Goal: Navigation & Orientation: Find specific page/section

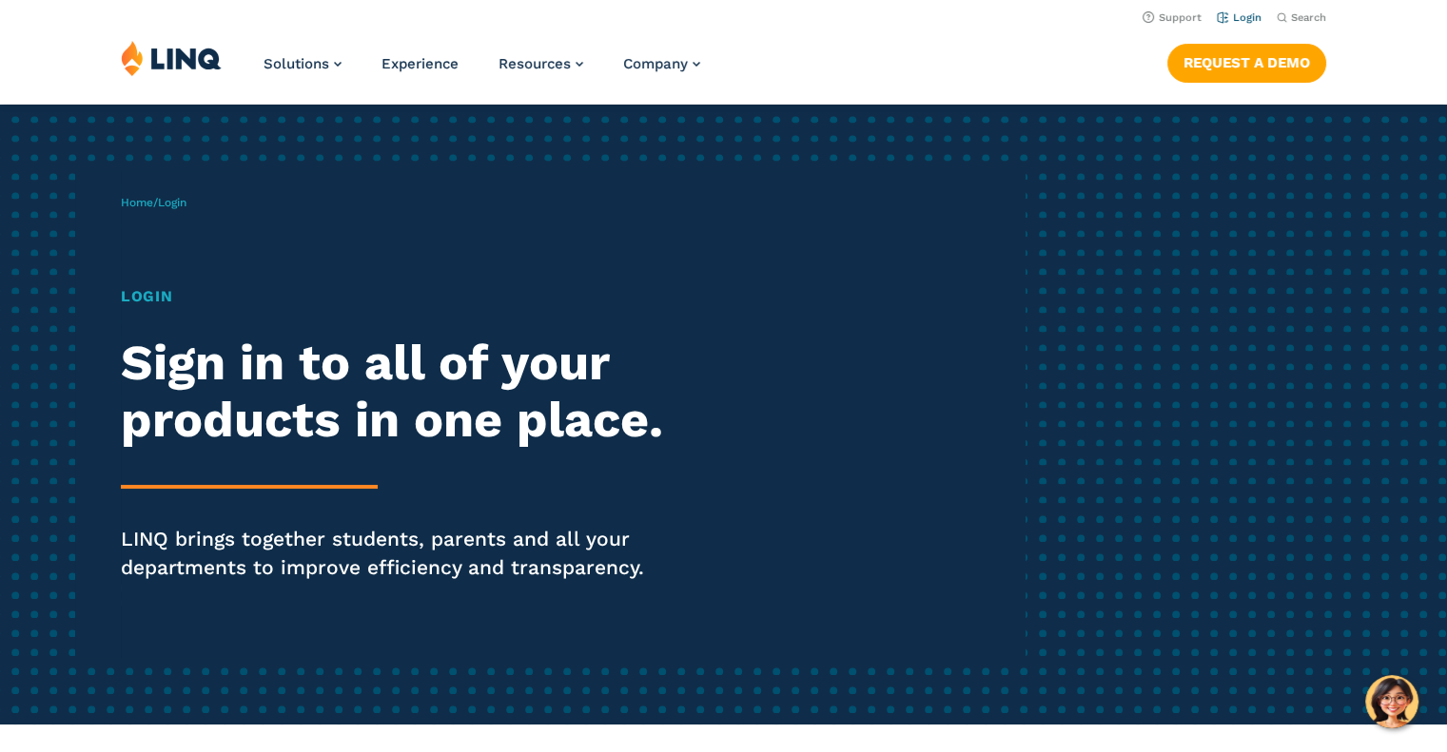
click at [1232, 13] on link "Login" at bounding box center [1238, 17] width 45 height 12
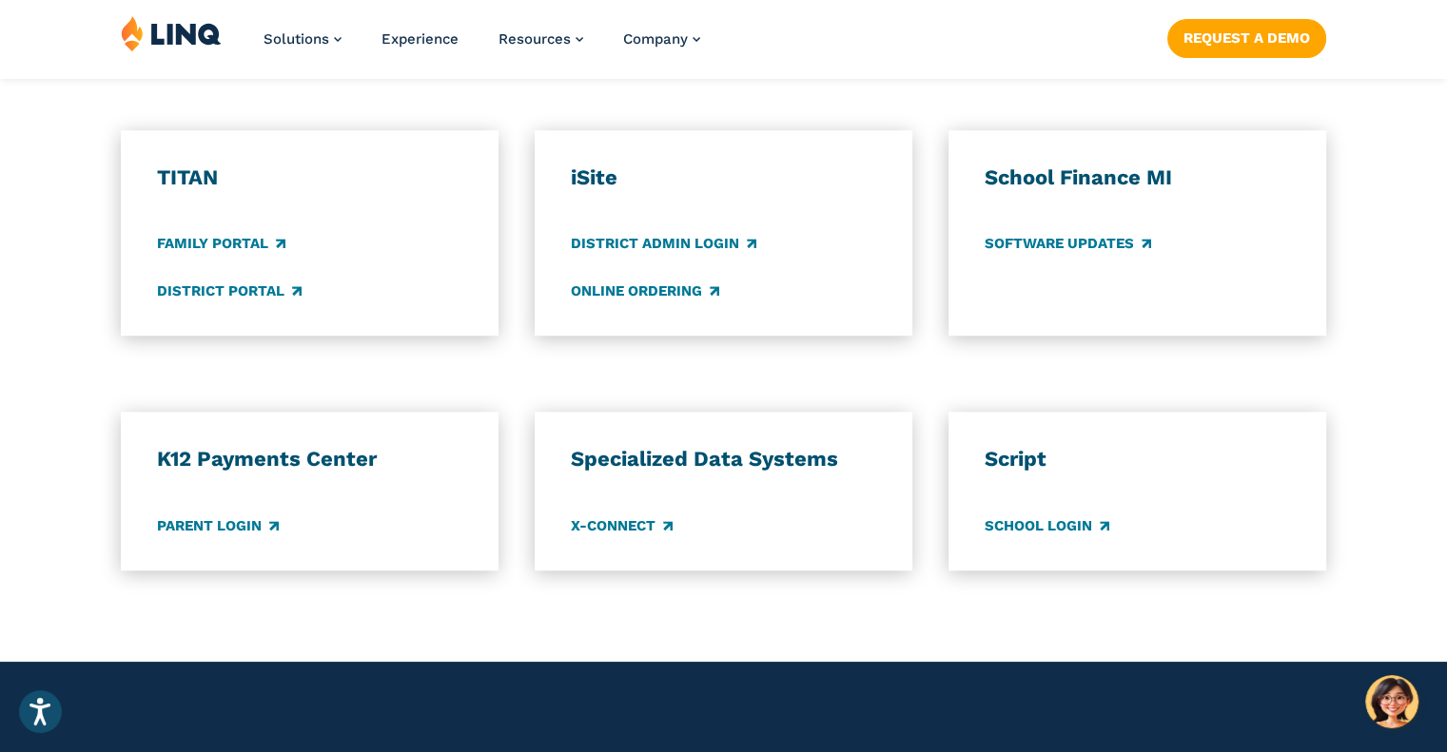
scroll to position [1392, 0]
click at [228, 292] on link "District Portal" at bounding box center [229, 291] width 145 height 21
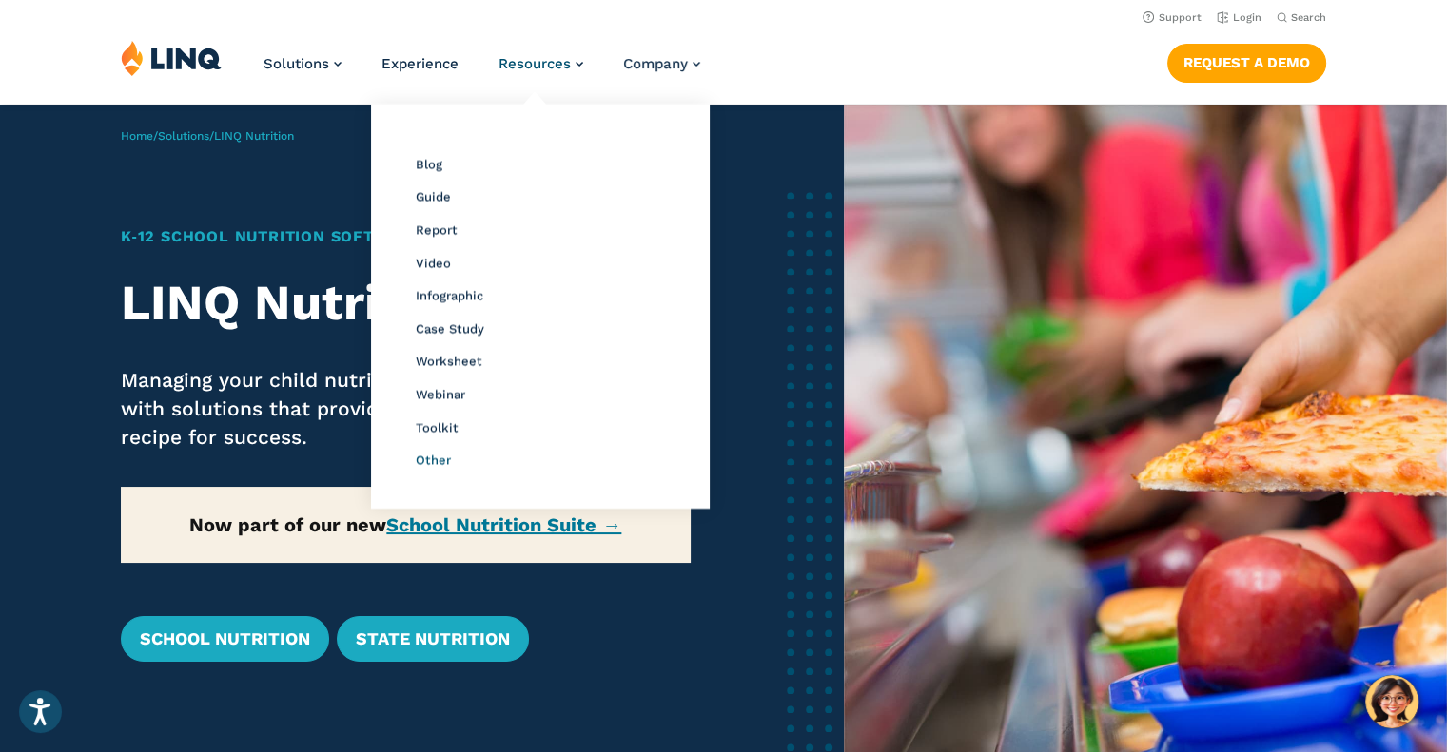
click at [441, 462] on span "Other" at bounding box center [433, 460] width 35 height 14
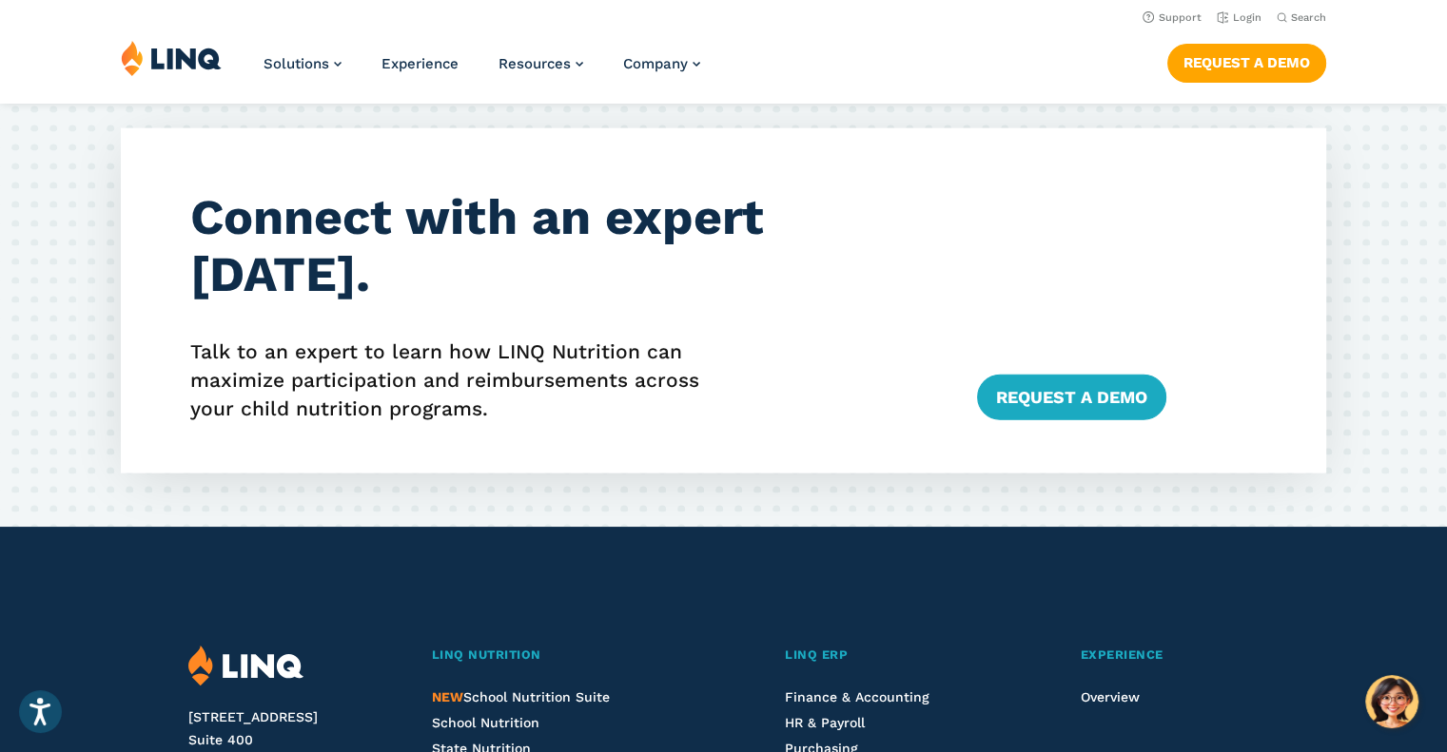
scroll to position [4413, 0]
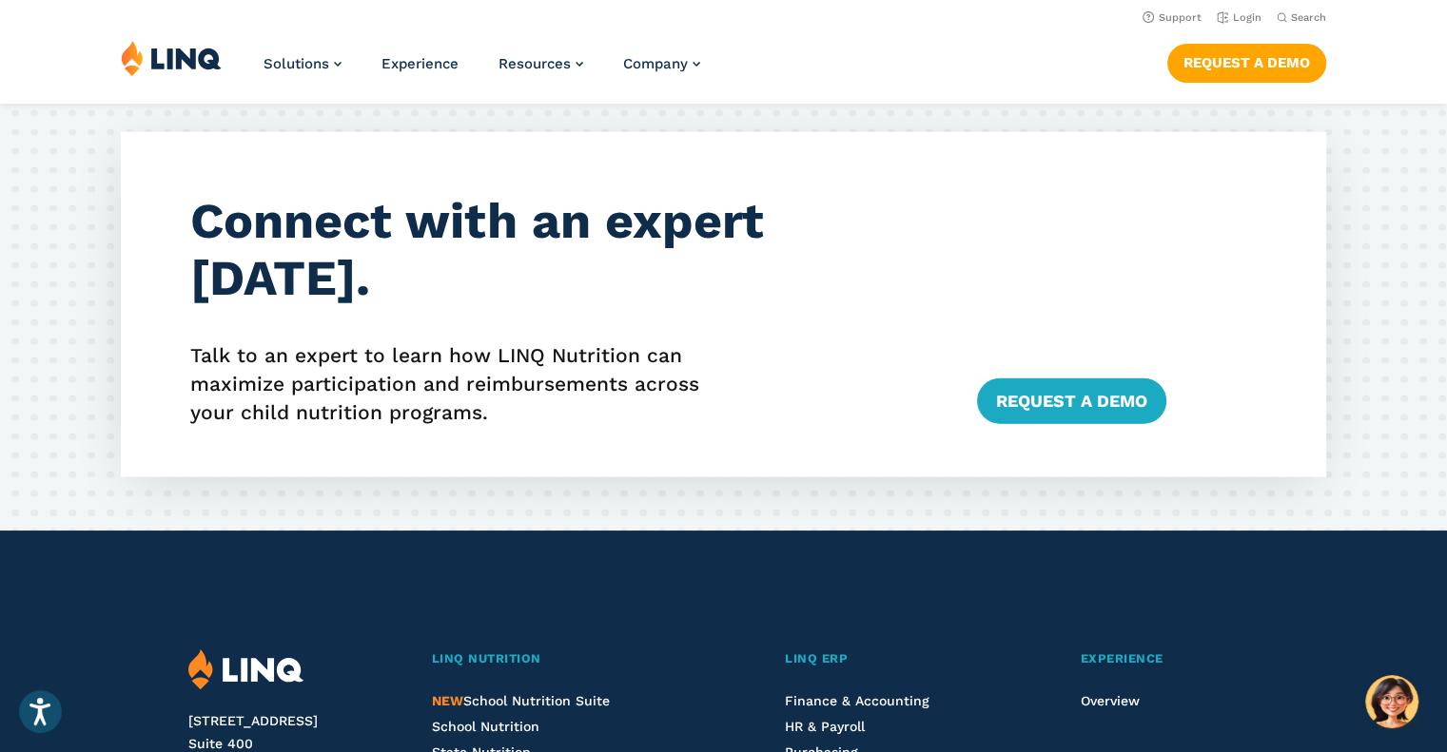
click at [757, 278] on h3 "Connect with an expert today." at bounding box center [564, 250] width 749 height 114
click at [1240, 14] on link "Login" at bounding box center [1238, 17] width 45 height 12
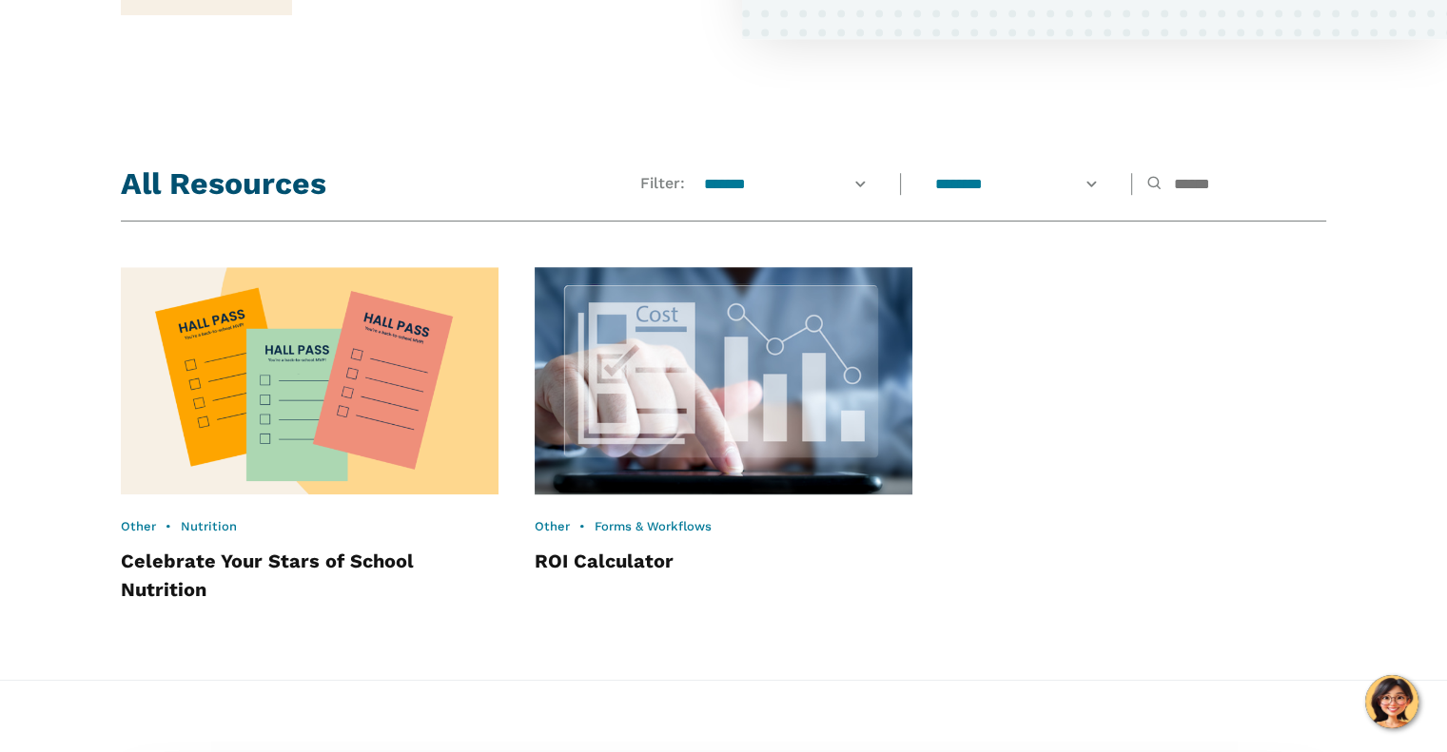
scroll to position [1378, 0]
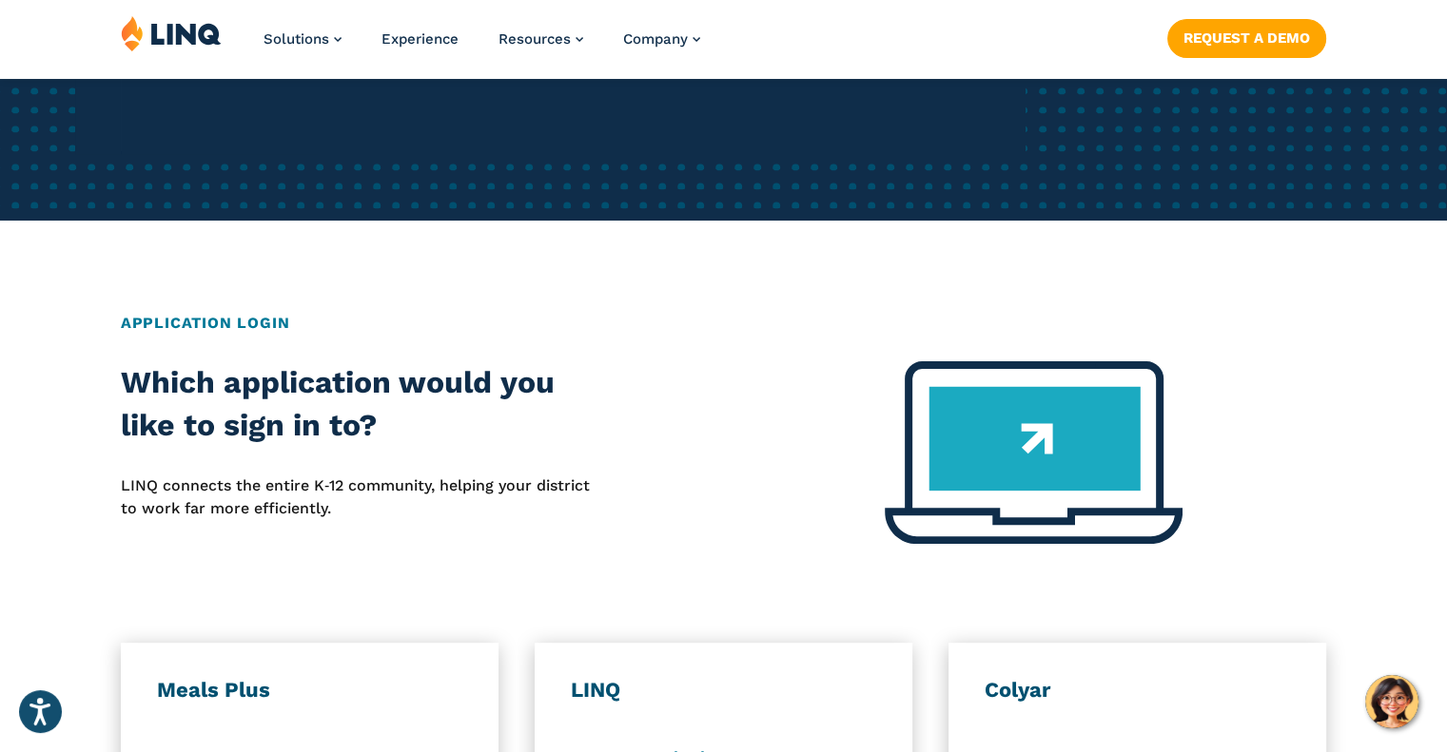
scroll to position [566, 0]
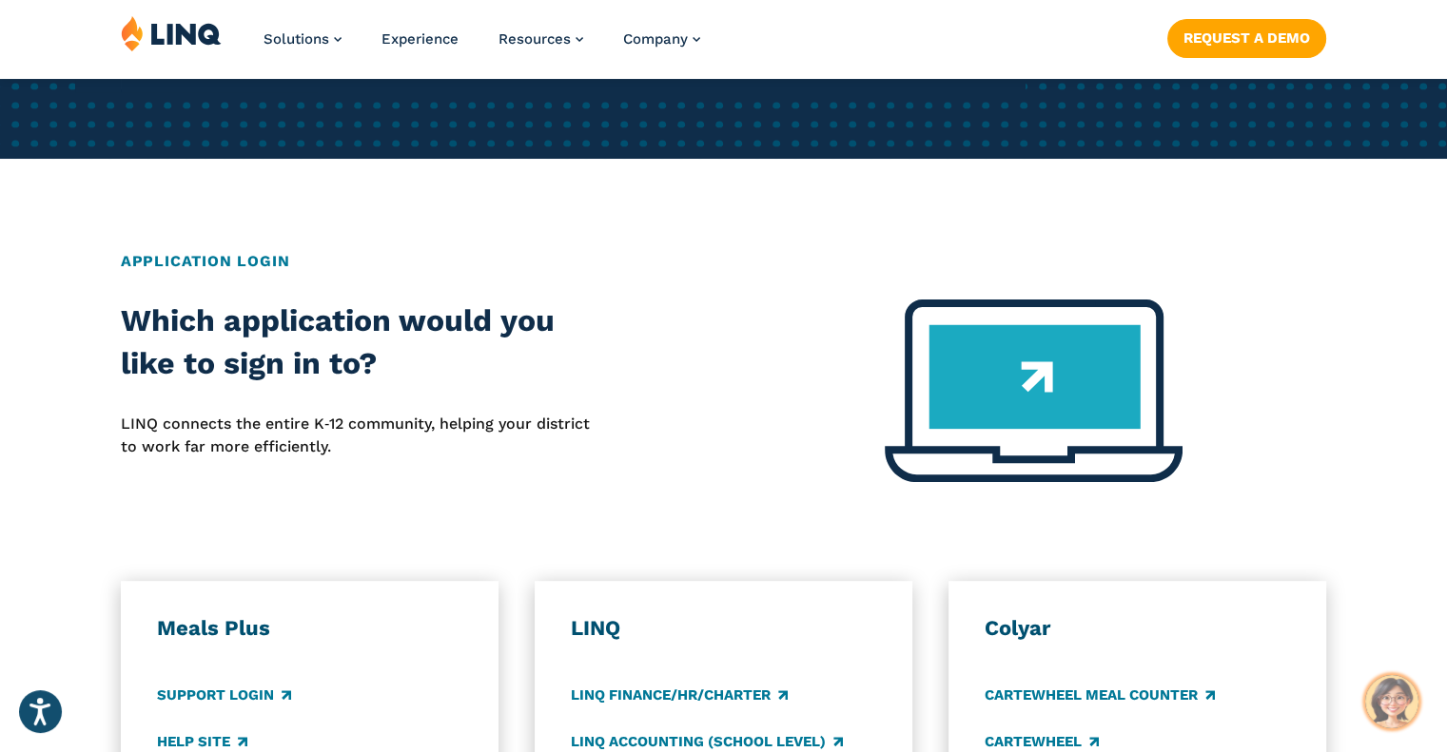
click at [1408, 710] on img "Hello, have a question? Let’s chat." at bounding box center [1391, 701] width 53 height 53
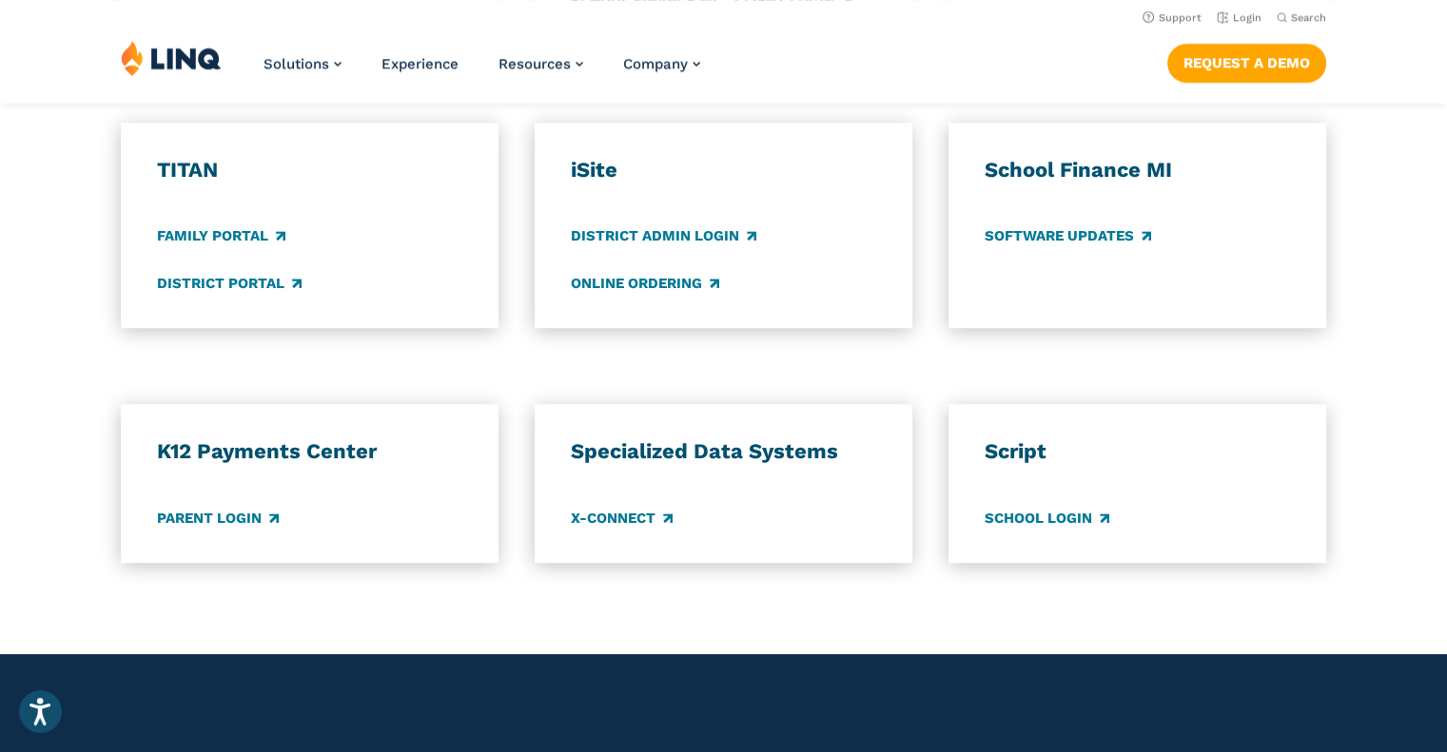
scroll to position [1400, 0]
click at [243, 284] on link "District Portal" at bounding box center [229, 283] width 145 height 21
